Goal: Transaction & Acquisition: Purchase product/service

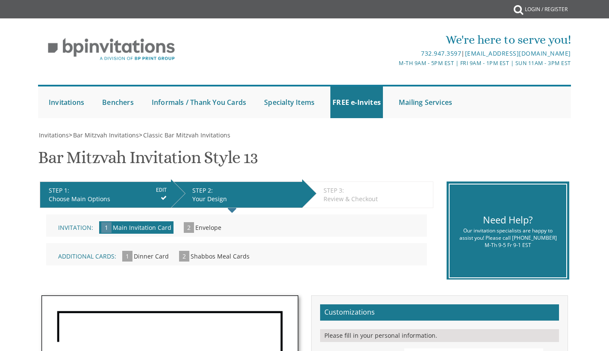
click at [334, 225] on div "Invitation: 1 Main Invitation Card » 2 Envelope »" at bounding box center [236, 225] width 381 height 22
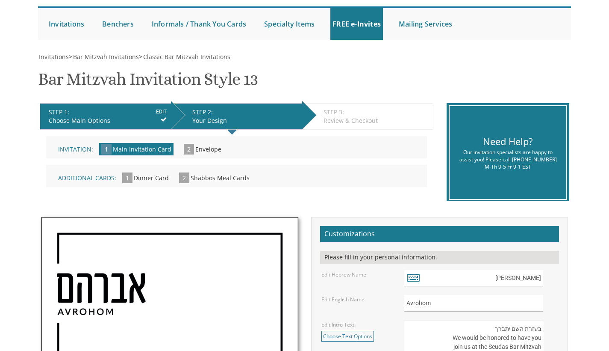
scroll to position [223, 0]
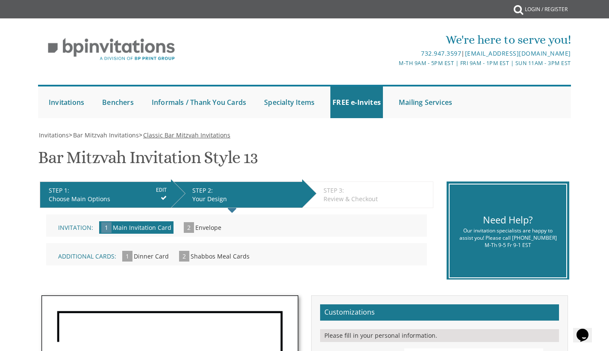
click at [192, 133] on span "Classic Bar Mitzvah Invitations" at bounding box center [186, 135] width 87 height 8
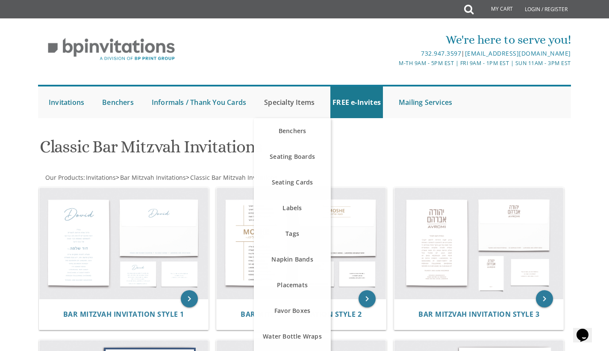
click at [317, 107] on link "Specialty Items" at bounding box center [289, 102] width 55 height 32
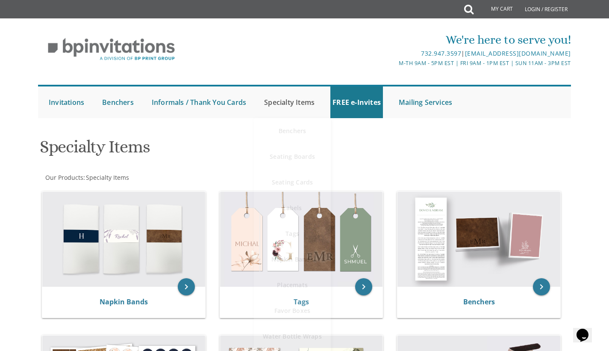
click at [313, 107] on link "Specialty Items" at bounding box center [289, 102] width 55 height 32
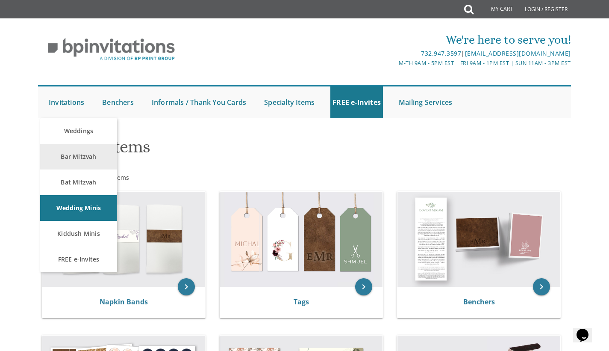
click at [74, 154] on link "Bar Mitzvah" at bounding box center [78, 157] width 77 height 26
click at [68, 167] on link "Bar Mitzvah" at bounding box center [78, 157] width 77 height 26
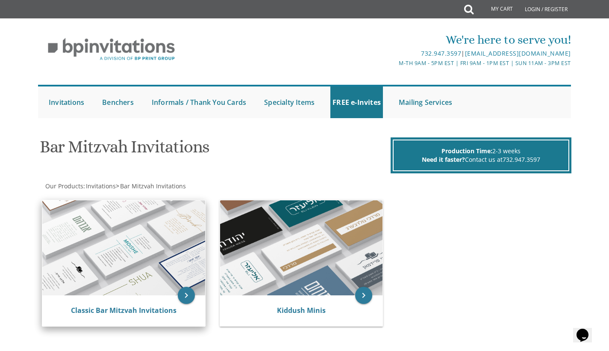
click at [151, 226] on img at bounding box center [123, 247] width 163 height 95
click at [179, 243] on img at bounding box center [123, 247] width 163 height 95
click at [151, 278] on img at bounding box center [123, 247] width 163 height 95
click at [190, 293] on icon "keyboard_arrow_right" at bounding box center [186, 295] width 17 height 17
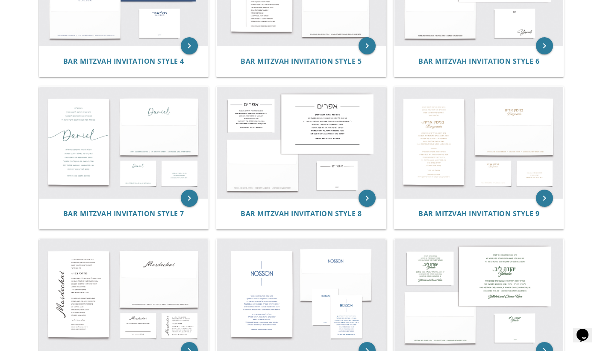
scroll to position [417, 0]
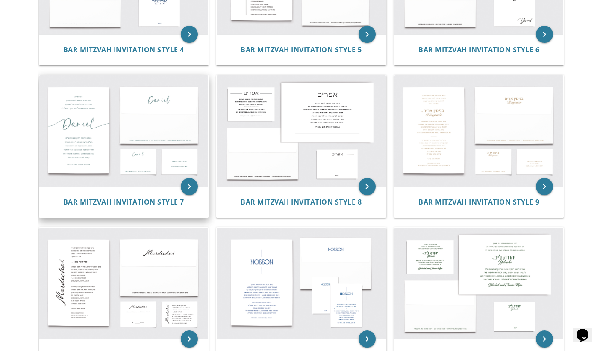
click at [154, 115] on img at bounding box center [123, 130] width 169 height 111
click at [88, 117] on img at bounding box center [123, 130] width 169 height 111
click at [187, 186] on icon "keyboard_arrow_right" at bounding box center [189, 186] width 17 height 17
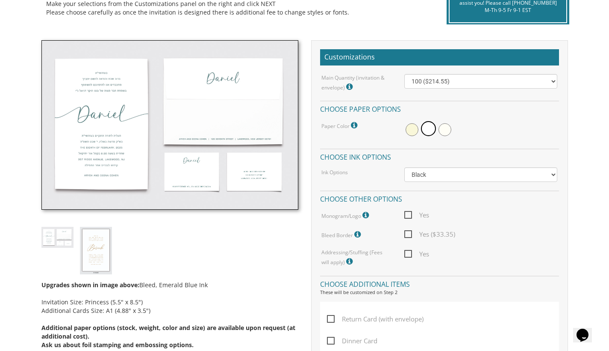
scroll to position [231, 0]
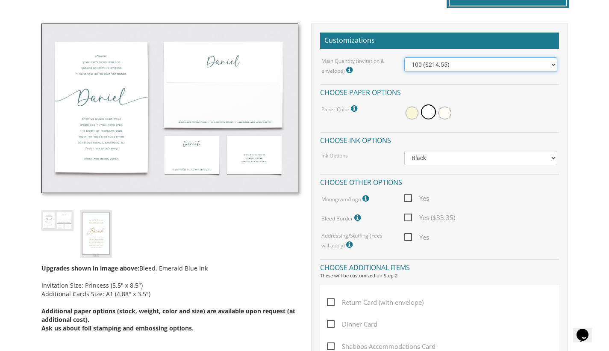
select select "400"
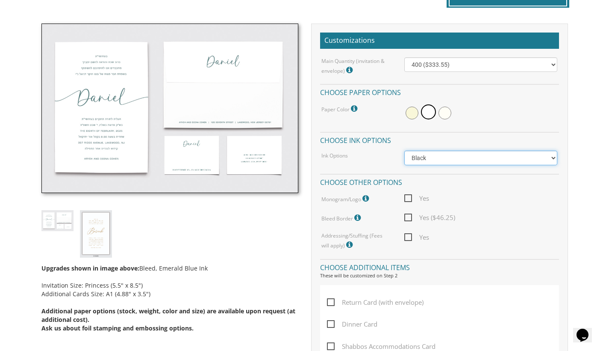
select select "Standard"
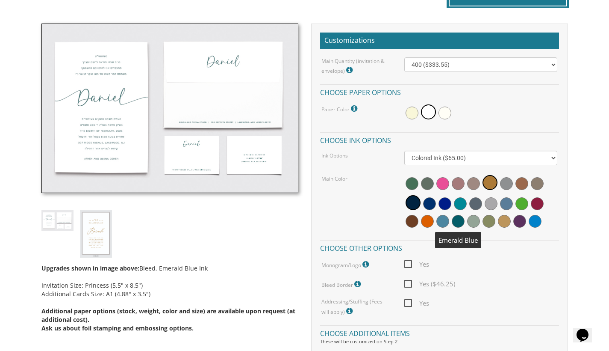
click at [455, 217] on span at bounding box center [458, 221] width 13 height 13
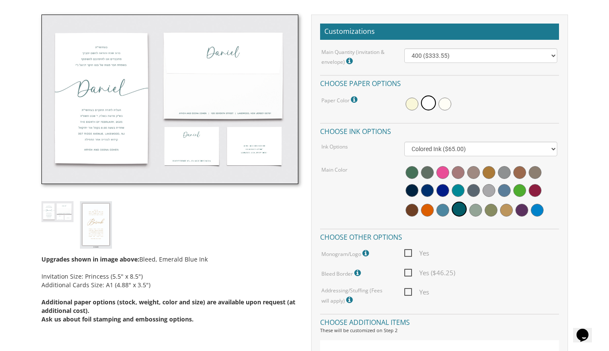
scroll to position [350, 0]
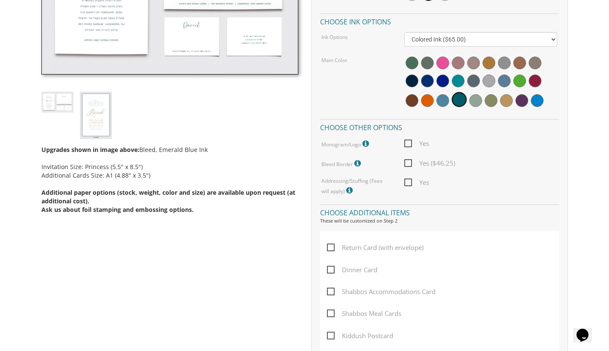
click at [366, 142] on icon at bounding box center [367, 144] width 9 height 8
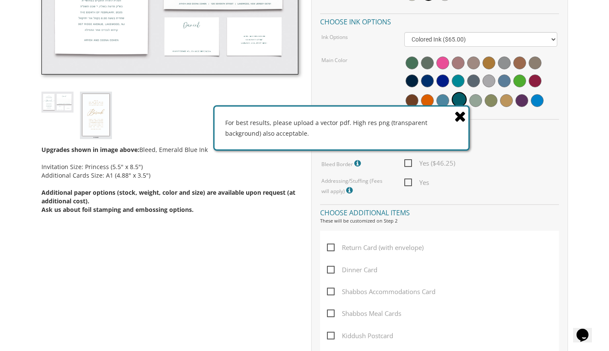
click at [455, 117] on icon at bounding box center [461, 116] width 12 height 15
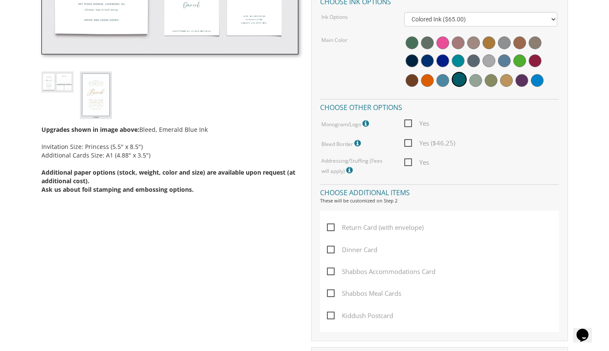
scroll to position [372, 0]
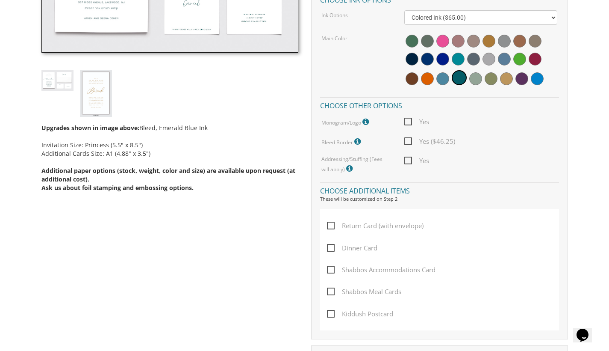
click at [336, 225] on span "Return Card (with envelope)" at bounding box center [375, 225] width 97 height 11
click at [333, 225] on input "Return Card (with envelope)" at bounding box center [330, 225] width 6 height 6
checkbox input "true"
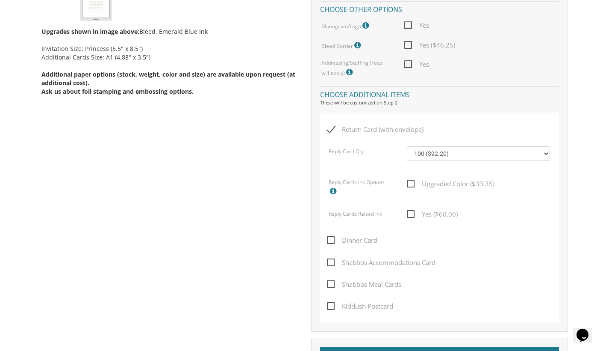
scroll to position [470, 0]
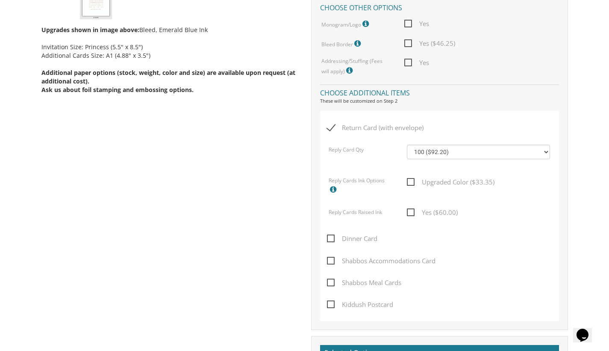
click at [333, 259] on span "Shabbos Accommodations Card" at bounding box center [381, 260] width 109 height 11
click at [333, 259] on input "Shabbos Accommodations Card" at bounding box center [330, 260] width 6 height 6
checkbox input "true"
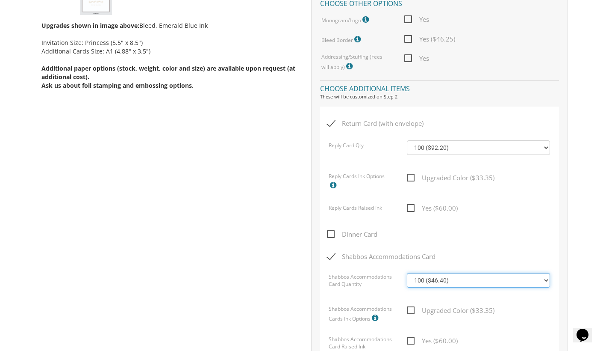
scroll to position [499, 0]
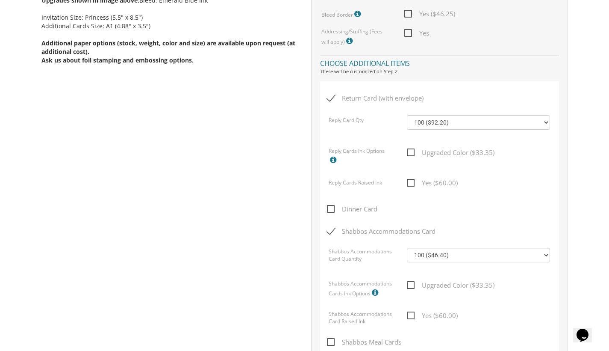
click at [405, 281] on div "Upgraded Color ($33.35)" at bounding box center [479, 289] width 156 height 18
click at [407, 280] on span "Upgraded Color ($33.35)" at bounding box center [451, 285] width 88 height 11
click at [407, 281] on input "Upgraded Color ($33.35)" at bounding box center [410, 284] width 6 height 6
checkbox input "true"
click at [414, 148] on span "Upgraded Color ($33.35)" at bounding box center [451, 152] width 88 height 11
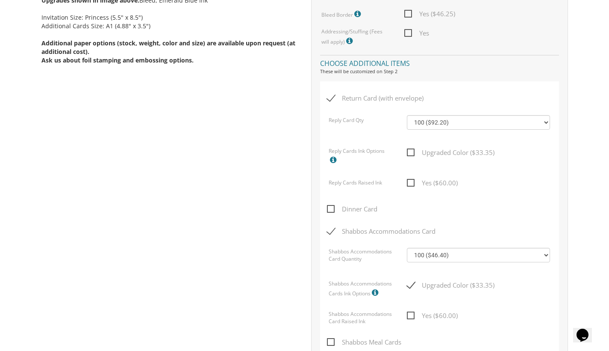
click at [413, 149] on input "Upgraded Color ($33.35)" at bounding box center [410, 152] width 6 height 6
checkbox input "true"
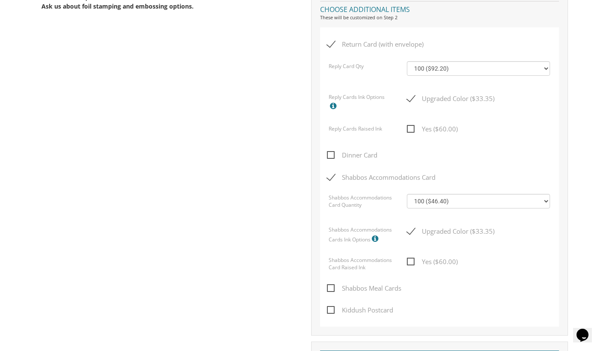
scroll to position [555, 0]
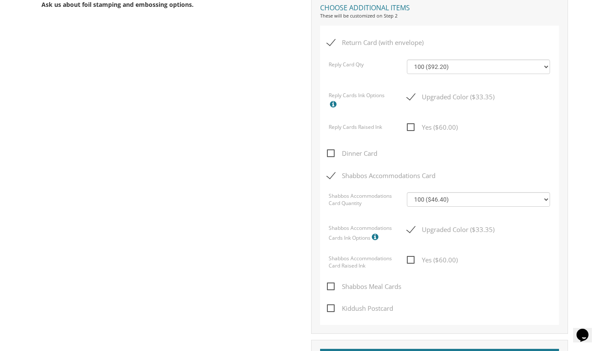
click at [333, 150] on span "Dinner Card" at bounding box center [352, 153] width 50 height 11
click at [333, 150] on input "Dinner Card" at bounding box center [330, 153] width 6 height 6
checkbox input "true"
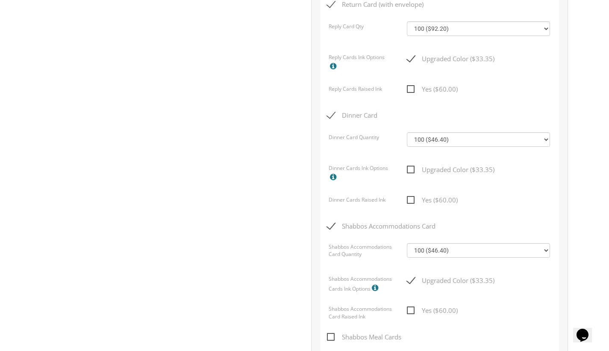
scroll to position [606, 0]
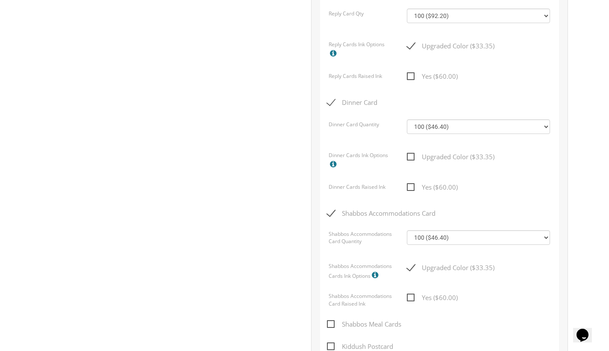
click at [337, 319] on span "Shabbos Meal Cards" at bounding box center [364, 324] width 74 height 11
click at [333, 320] on input "Shabbos Meal Cards" at bounding box center [330, 323] width 6 height 6
checkbox input "true"
click at [410, 294] on span "Yes ($60.00)" at bounding box center [432, 297] width 51 height 11
click at [410, 294] on input "Yes ($60.00)" at bounding box center [410, 297] width 6 height 6
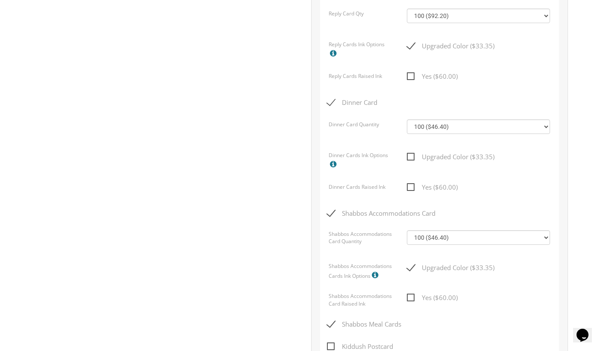
checkbox input "true"
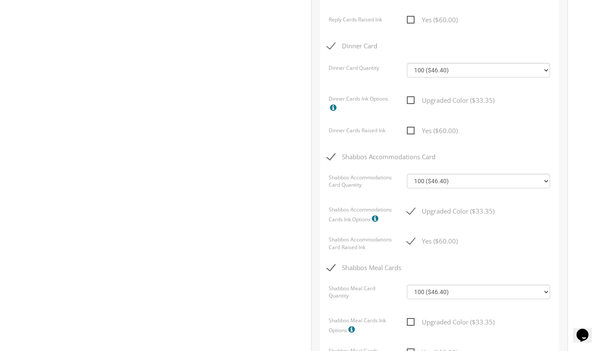
scroll to position [664, 0]
click at [410, 315] on span "Upgraded Color ($33.35)" at bounding box center [451, 320] width 88 height 11
click at [410, 316] on input "Upgraded Color ($33.35)" at bounding box center [410, 319] width 6 height 6
checkbox input "true"
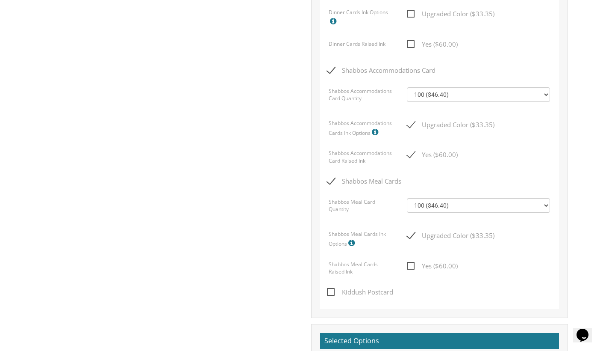
scroll to position [747, 0]
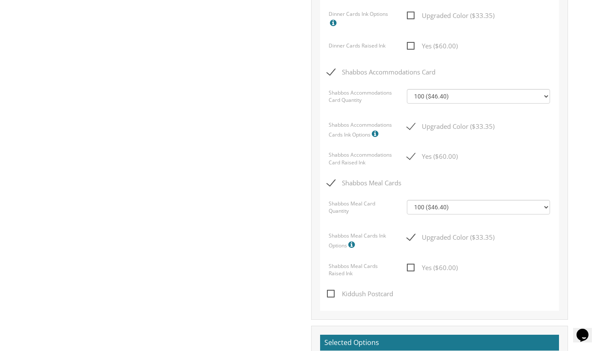
click at [409, 152] on span "Yes ($60.00)" at bounding box center [432, 156] width 51 height 11
click at [409, 153] on input "Yes ($60.00)" at bounding box center [410, 156] width 6 height 6
checkbox input "false"
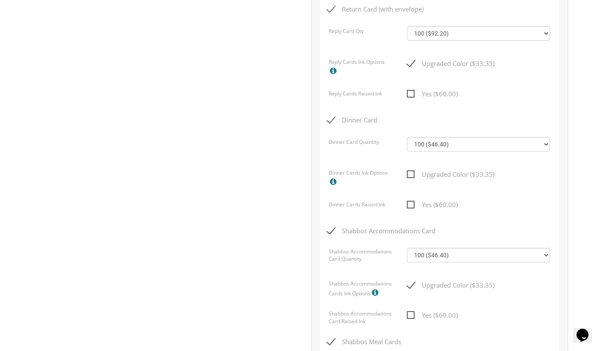
scroll to position [586, 0]
select select "200"
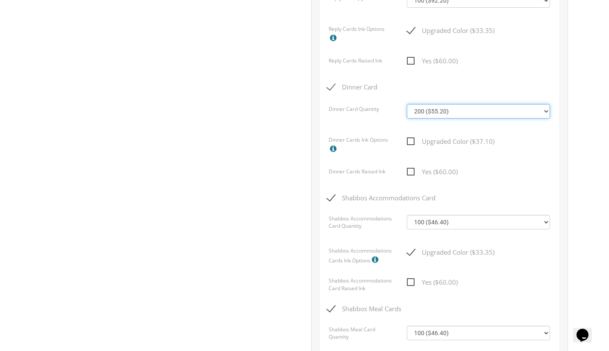
scroll to position [633, 0]
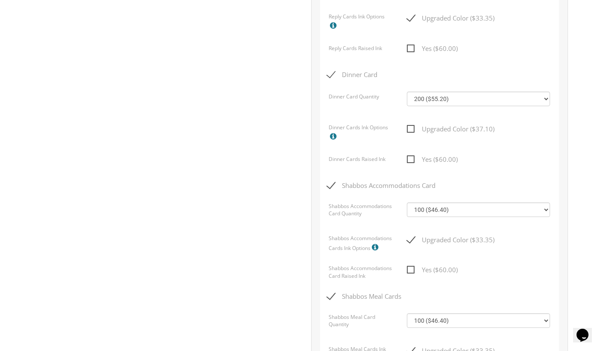
click at [411, 124] on span "Upgraded Color ($37.10)" at bounding box center [451, 129] width 88 height 11
click at [411, 125] on input "Upgraded Color ($37.10)" at bounding box center [410, 128] width 6 height 6
checkbox input "true"
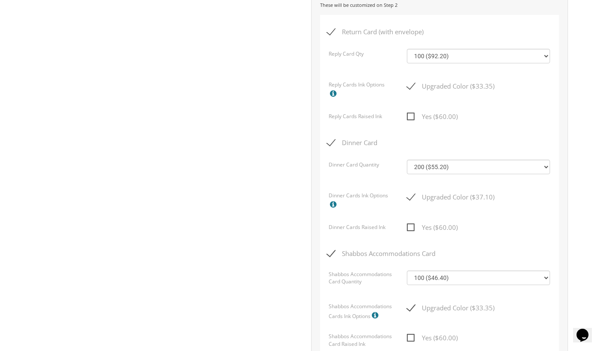
scroll to position [564, 0]
select select "100"
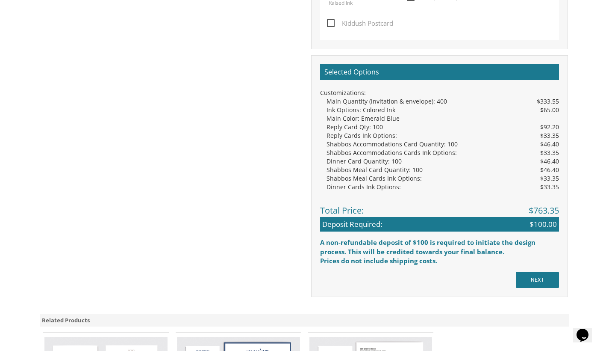
scroll to position [1029, 0]
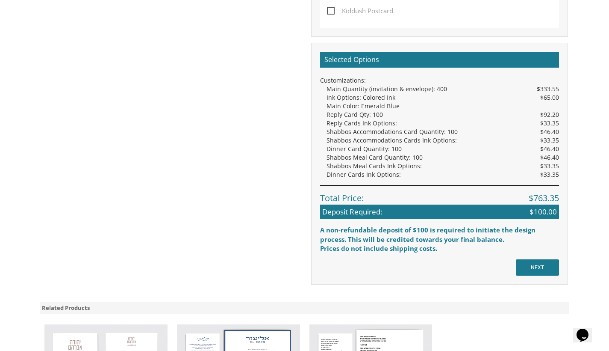
click at [529, 263] on input "NEXT" at bounding box center [537, 267] width 43 height 16
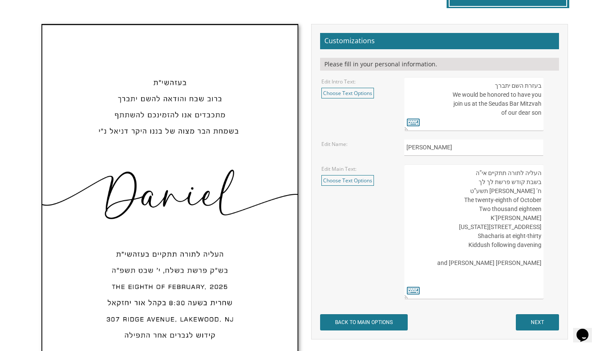
scroll to position [291, 0]
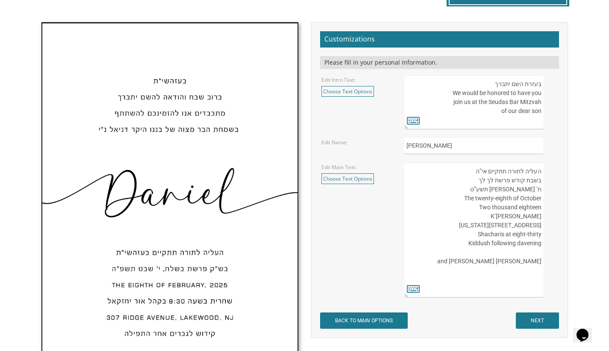
drag, startPoint x: 482, startPoint y: 84, endPoint x: 535, endPoint y: 121, distance: 64.8
click at [535, 121] on textarea "בעזרת השם יתברך We would be honored to have you join us at the Seudas Bar Mitzv…" at bounding box center [474, 102] width 139 height 54
drag, startPoint x: 493, startPoint y: 84, endPoint x: 545, endPoint y: 116, distance: 61.2
click at [545, 116] on div "בעזרת השם יתברך We would be honored to have you join us at the Seudas Bar Mitzv…" at bounding box center [481, 102] width 153 height 54
type textarea "ב"
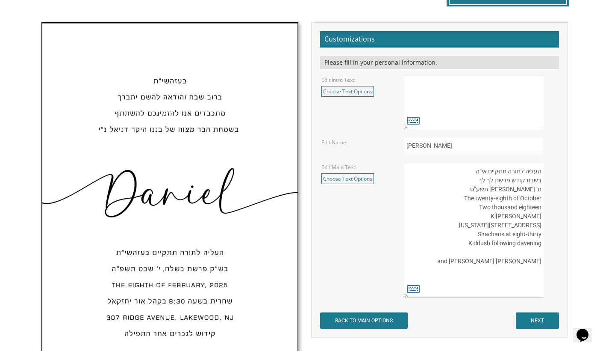
paste textarea "ךרבתי םשהל האדוהו חבשבםכדובכ תא ןימזהל ונא םידבכתמהוצמ רבה תחמשב ףתתשהלי”נ םירפ…"
type textarea "ךרבתי םשהל האדוהו חבשבםכדובכ תא ןימזהל ונא םידבכתמהוצמ רבה תחמשב ףתתשהלי”נ םירפ…"
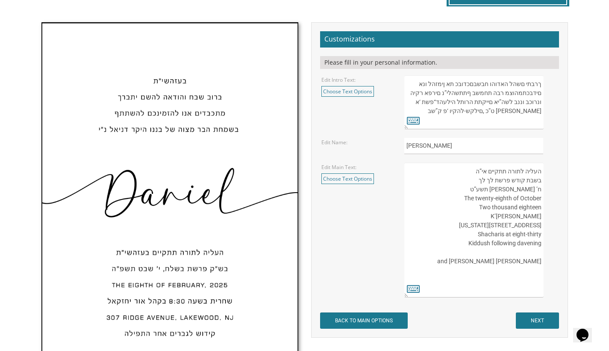
drag, startPoint x: 458, startPoint y: 110, endPoint x: 546, endPoint y: 79, distance: 94.0
click at [546, 79] on div "בעזרת השם יתברך We would be honored to have you join us at the Seudas Bar Mitzv…" at bounding box center [481, 102] width 153 height 54
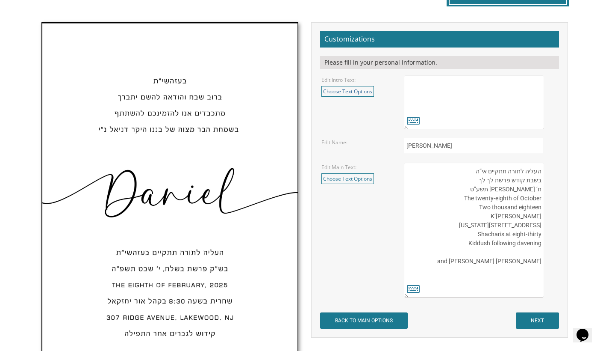
click at [356, 91] on link "Choose Text Options" at bounding box center [348, 91] width 53 height 11
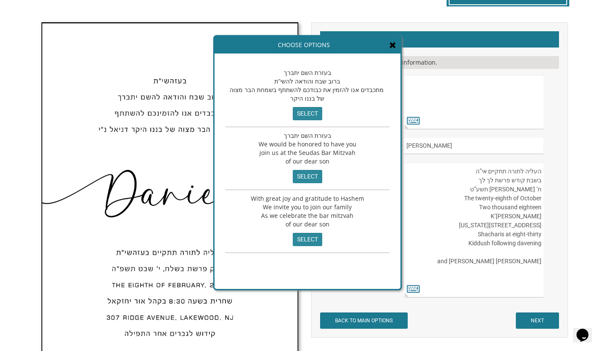
click at [310, 112] on input "select" at bounding box center [308, 113] width 30 height 13
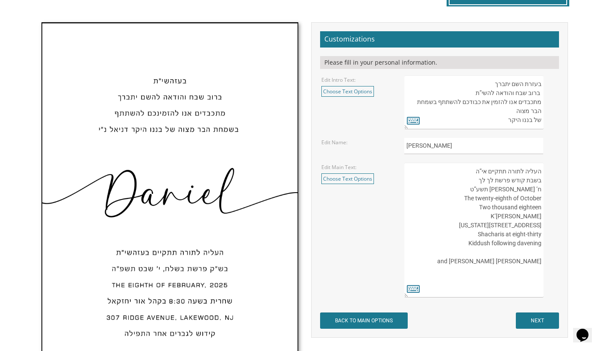
drag, startPoint x: 471, startPoint y: 83, endPoint x: 535, endPoint y: 117, distance: 72.5
click at [535, 117] on textarea "בעזרת השם יתברך We would be honored to have you join us at the Seudas Bar Mitzv…" at bounding box center [474, 102] width 139 height 54
click at [536, 119] on textarea "בעזרת השם יתברך We would be honored to have you join us at the Seudas Bar Mitzv…" at bounding box center [474, 102] width 139 height 54
drag, startPoint x: 541, startPoint y: 117, endPoint x: 501, endPoint y: 67, distance: 64.2
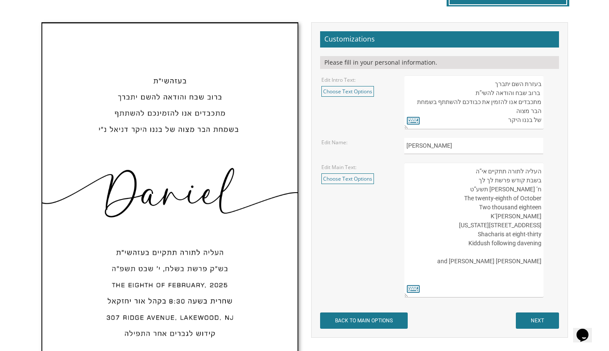
click at [501, 67] on form "Customizations Please fill in your personal information. Edit Intro Text: Choos…" at bounding box center [439, 179] width 239 height 297
type textarea "בעזרת השם של בננו היקר"
drag, startPoint x: 472, startPoint y: 83, endPoint x: 547, endPoint y: 83, distance: 75.3
click at [546, 82] on div "בעזרת השם יתברך We would be honored to have you join us at the Seudas Bar Mitzv…" at bounding box center [481, 102] width 153 height 54
paste textarea "ךרבתי םשהל האדוהו חבשבםכדובכ תא ןימזהל ונא םידבכתמהוצמ רבה תחמשב ףתתשהלי”נ םירפ…"
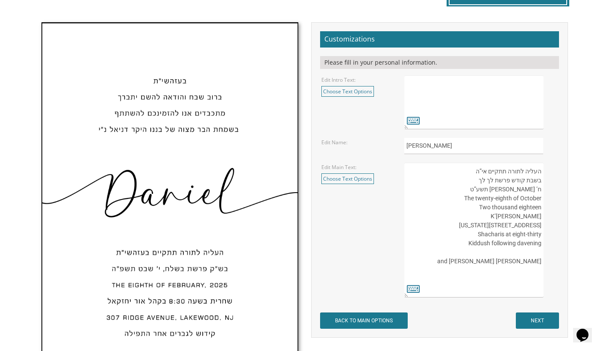
type textarea "ךרבתי םשהל האדוהו חבשבםכדובכ תא ןימזהל ונא םידבכתמהוצמ רבה תחמשב ףתתשהלי”נ םירפ…"
click at [418, 121] on icon at bounding box center [413, 120] width 13 height 12
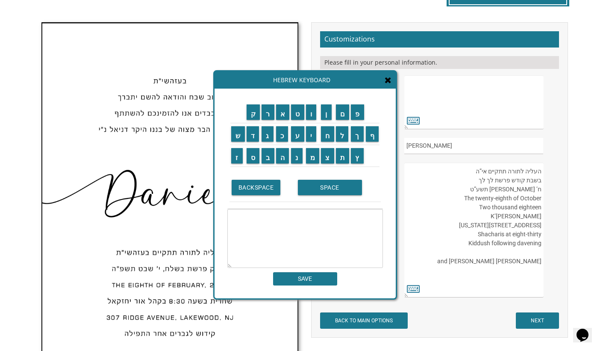
click at [334, 206] on td "BACKSPACE SPACE" at bounding box center [306, 188] width 156 height 42
click at [334, 212] on textarea at bounding box center [306, 238] width 156 height 59
paste textarea "ךרבתי םשהל האדוהו חבשבםכדובכ תא ןימזהל ונא םידבכתמהוצמ רבה תחמשב ףתתשהלי”נ םירפ…"
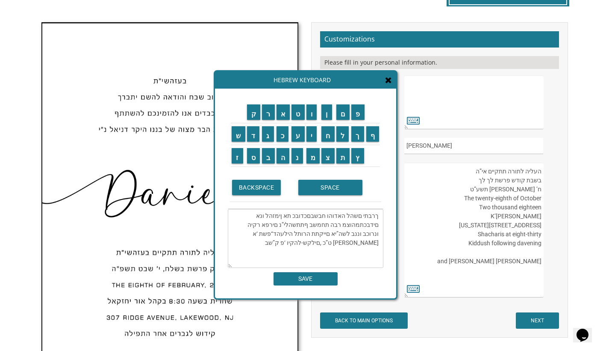
type textarea "ךרבתי םשהל האדוהו חבשבםכדובכ תא ןימזהל ונא םידבכתמהוצמ רבה תחמשב ףתתשהלי”נ םירפ…"
click at [388, 83] on icon at bounding box center [388, 80] width 7 height 9
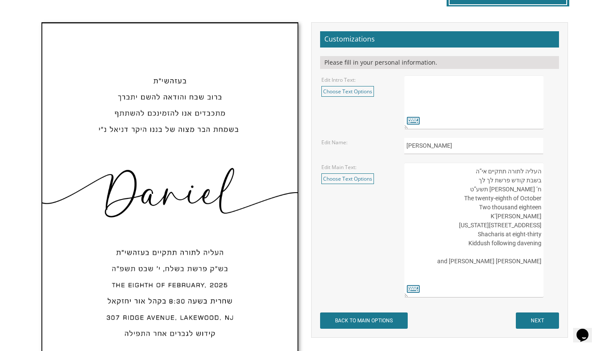
click at [433, 103] on textarea "בעזרת השם יתברך We would be honored to have you join us at the Seudas Bar Mitzv…" at bounding box center [474, 102] width 139 height 54
click at [460, 87] on textarea "בעזרת השם יתברך We would be honored to have you join us at the Seudas Bar Mitzv…" at bounding box center [474, 102] width 139 height 54
click at [453, 82] on textarea "בעזרת השם יתברך We would be honored to have you join us at the Seudas Bar Mitzv…" at bounding box center [474, 102] width 139 height 54
click at [453, 80] on textarea "בעזרת השם יתברך We would be honored to have you join us at the Seudas Bar Mitzv…" at bounding box center [474, 102] width 139 height 54
click at [364, 92] on link "Choose Text Options" at bounding box center [348, 91] width 53 height 11
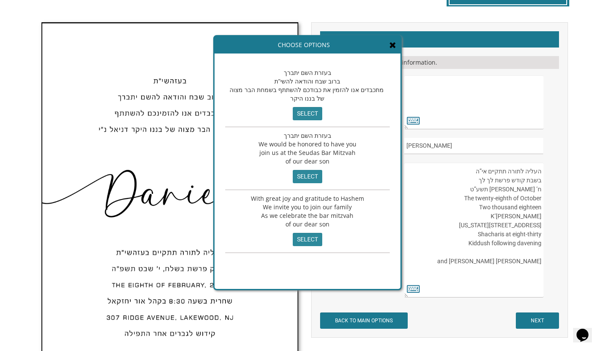
click at [311, 111] on input "select" at bounding box center [308, 113] width 30 height 13
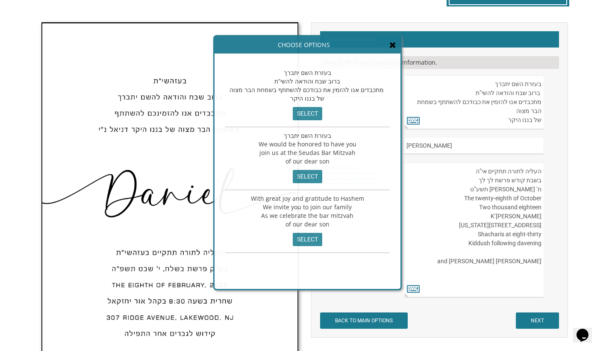
scroll to position [4, 0]
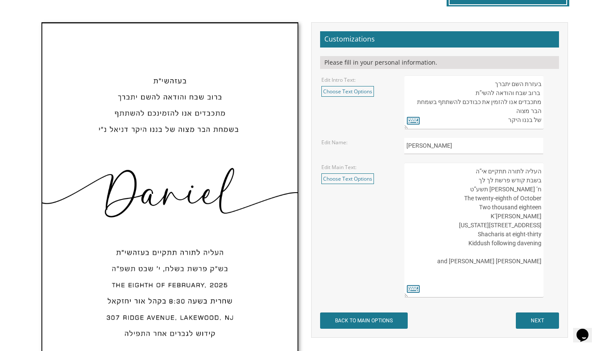
drag, startPoint x: 505, startPoint y: 115, endPoint x: 546, endPoint y: 77, distance: 56.3
click at [546, 77] on div "בעזרת השם יתברך We would be honored to have you join us at the Seudas Bar Mitzv…" at bounding box center [481, 102] width 153 height 54
type textarea "c"
type textarea "h"
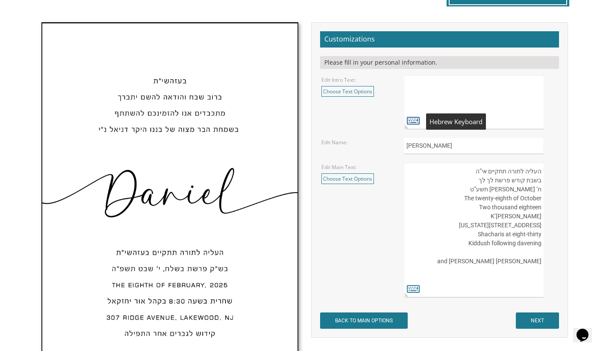
click at [411, 121] on icon at bounding box center [413, 120] width 13 height 12
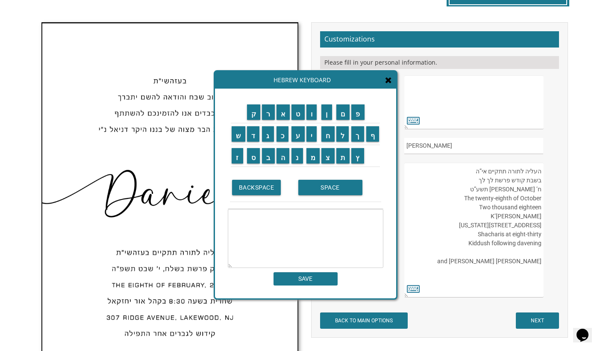
click at [357, 218] on textarea at bounding box center [306, 238] width 156 height 59
type textarea "v"
click at [395, 82] on div "Hebrew Keyboard" at bounding box center [305, 79] width 181 height 17
click at [392, 83] on icon at bounding box center [388, 80] width 7 height 9
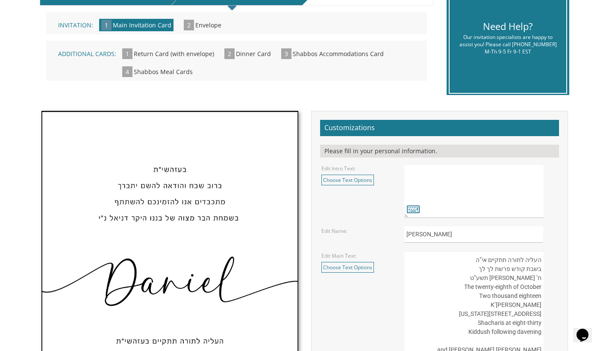
scroll to position [204, 0]
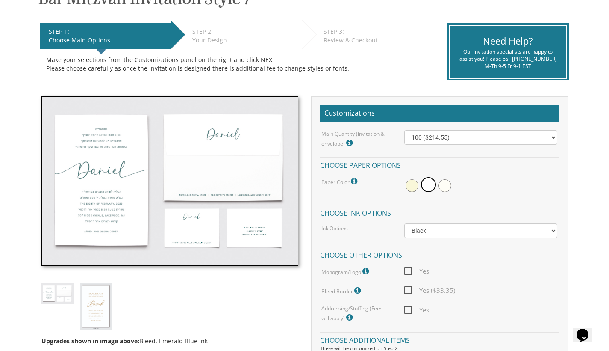
scroll to position [167, 0]
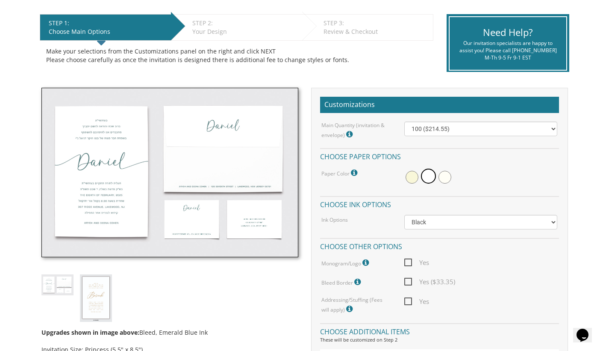
click at [411, 278] on span "Yes ($33.35)" at bounding box center [430, 281] width 51 height 11
click at [410, 278] on input "Yes ($33.35)" at bounding box center [408, 281] width 6 height 6
checkbox input "true"
select select "Standard"
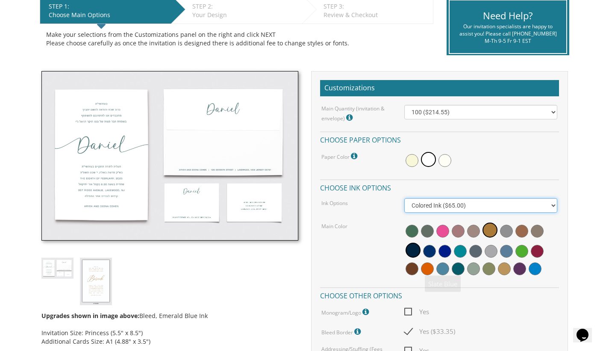
scroll to position [192, 0]
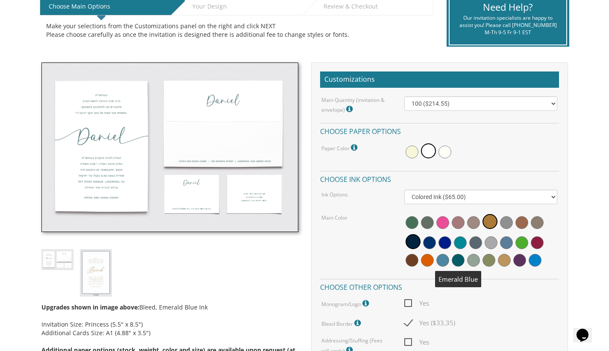
click at [461, 258] on span at bounding box center [458, 260] width 13 height 13
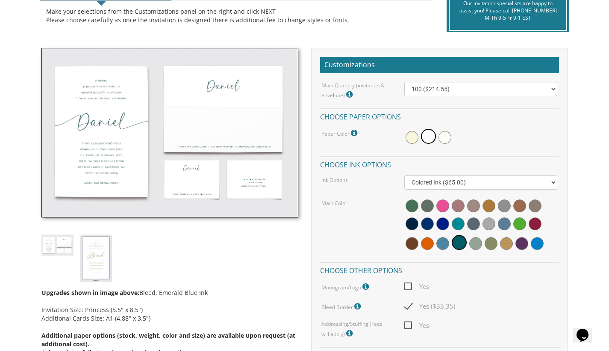
scroll to position [209, 0]
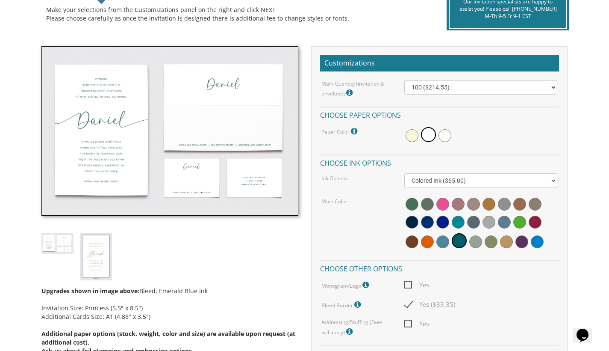
click at [358, 301] on icon at bounding box center [359, 305] width 9 height 8
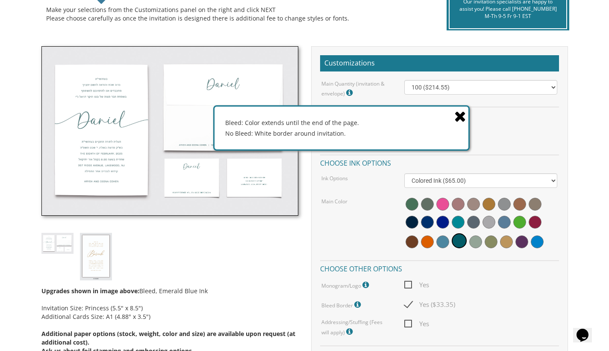
click at [460, 116] on icon at bounding box center [461, 116] width 12 height 15
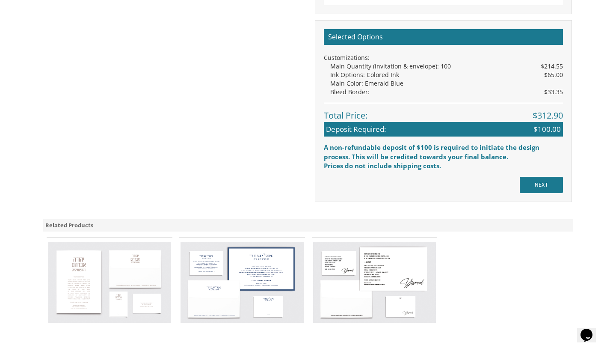
scroll to position [531, 0]
